Goal: Book appointment/travel/reservation

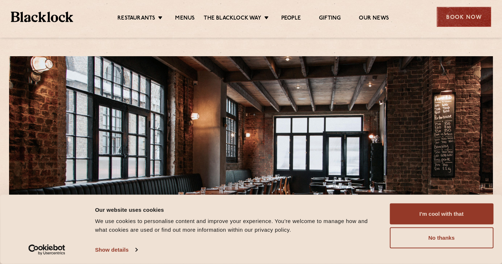
click at [453, 8] on div "Book Now" at bounding box center [463, 17] width 54 height 20
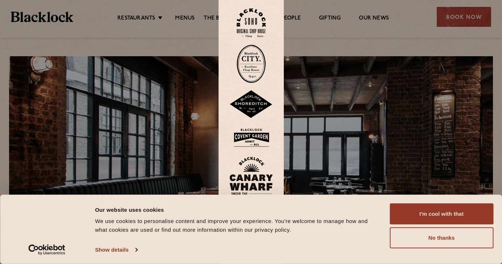
click at [249, 105] on img at bounding box center [250, 104] width 43 height 28
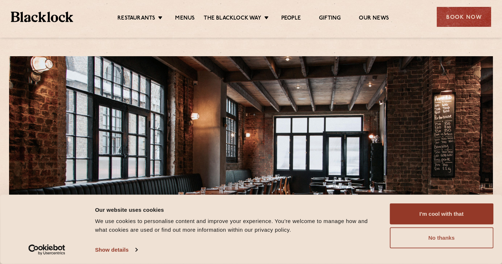
click at [427, 231] on button "No thanks" at bounding box center [441, 237] width 104 height 21
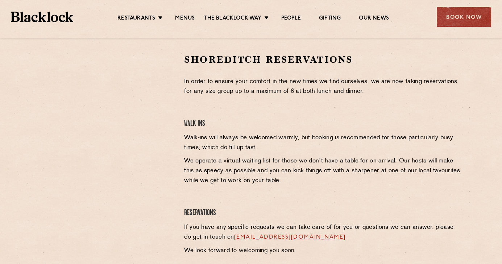
scroll to position [230, 0]
